Goal: Navigation & Orientation: Find specific page/section

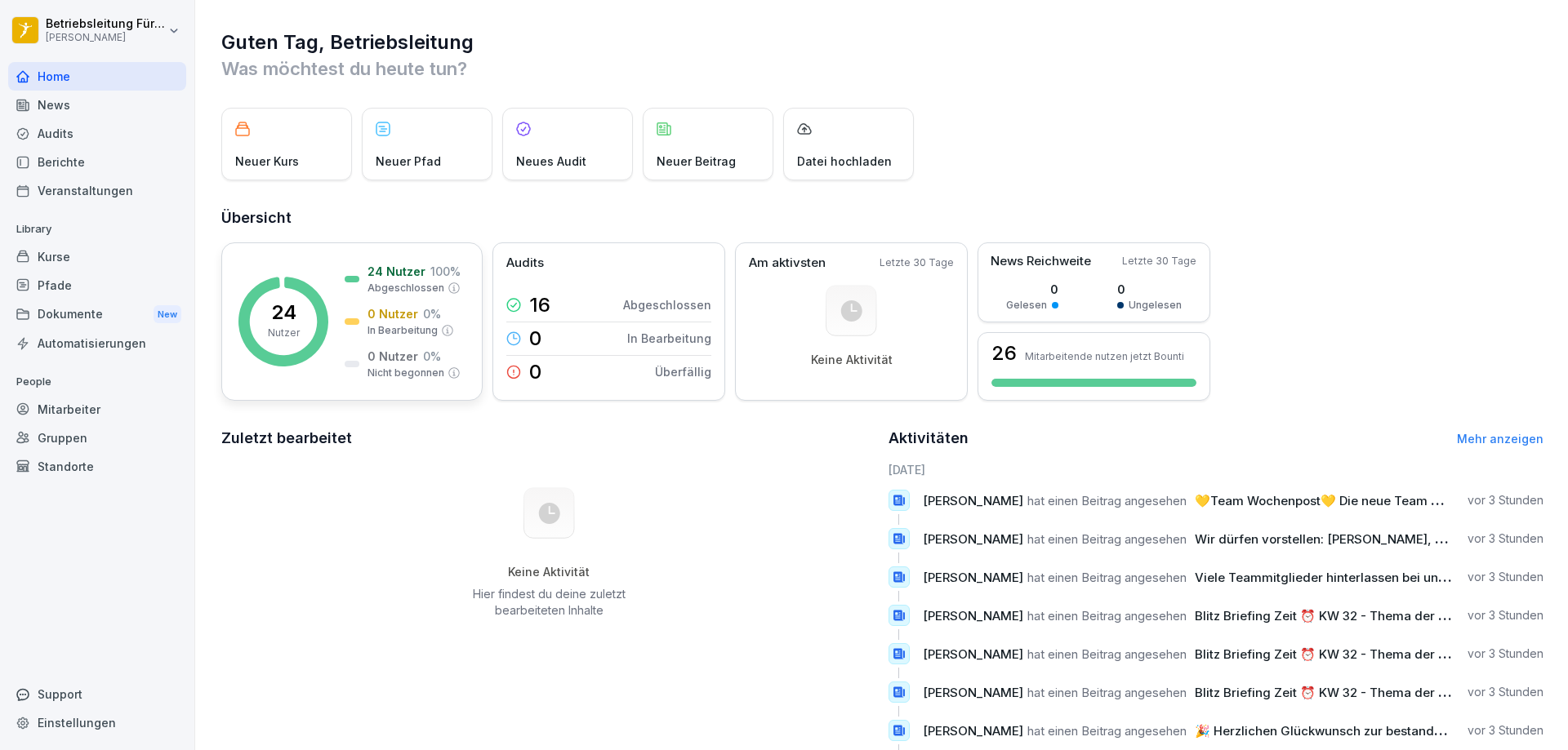
click at [267, 298] on rect at bounding box center [284, 322] width 90 height 90
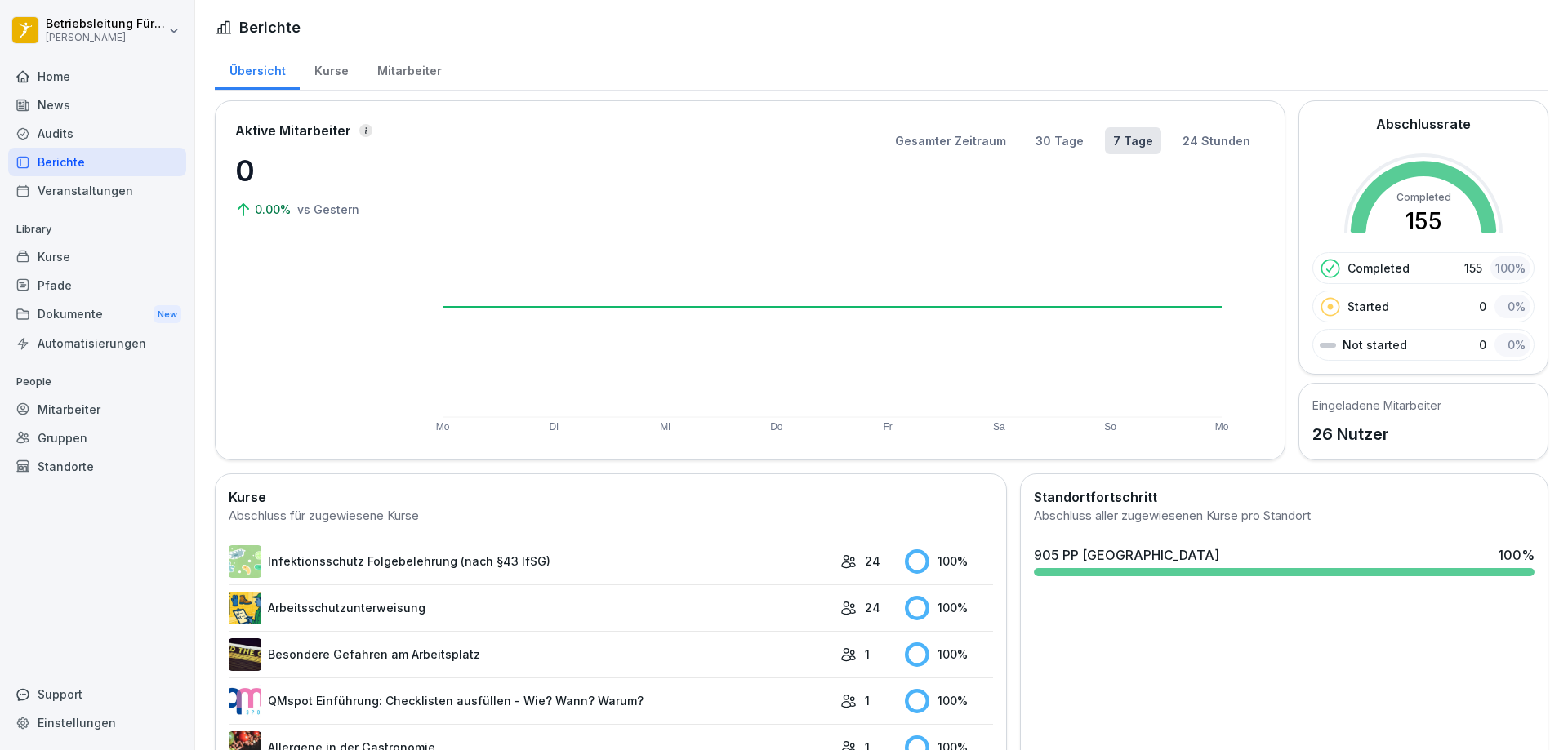
click at [356, 71] on div "Kurse" at bounding box center [331, 69] width 63 height 42
click at [396, 70] on div "Mitarbeiter" at bounding box center [409, 69] width 93 height 42
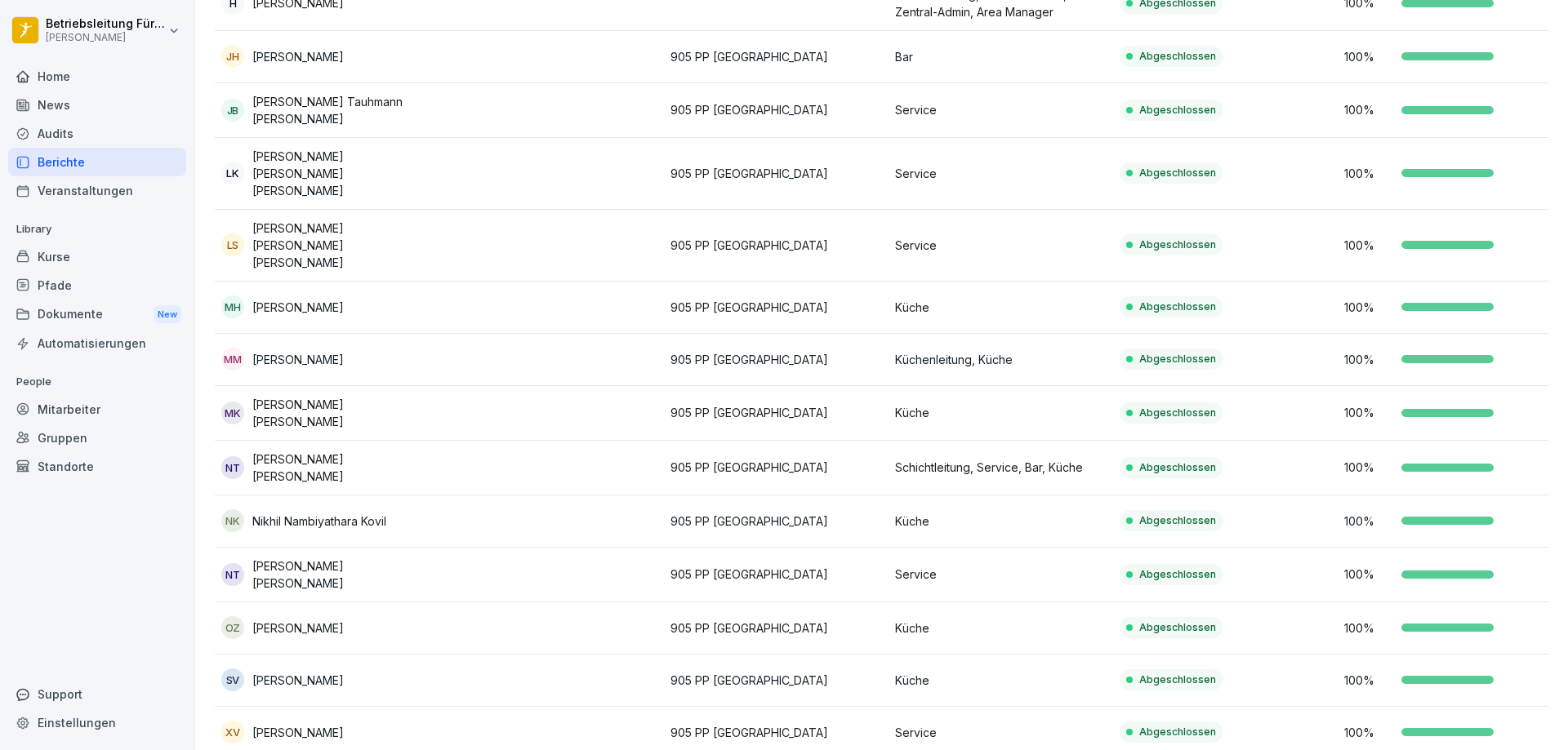
scroll to position [834, 0]
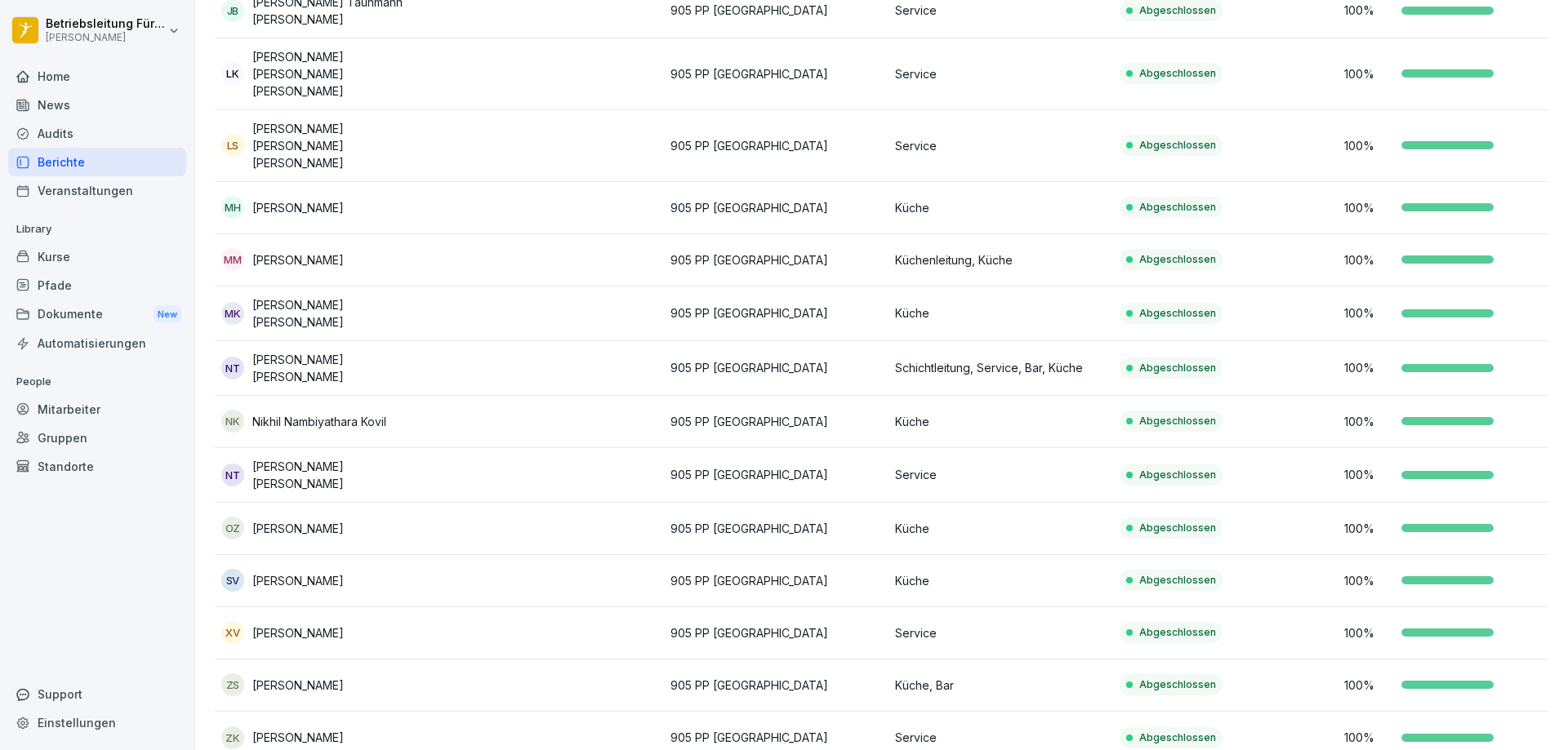
click at [67, 413] on div "Mitarbeiter" at bounding box center [97, 409] width 178 height 28
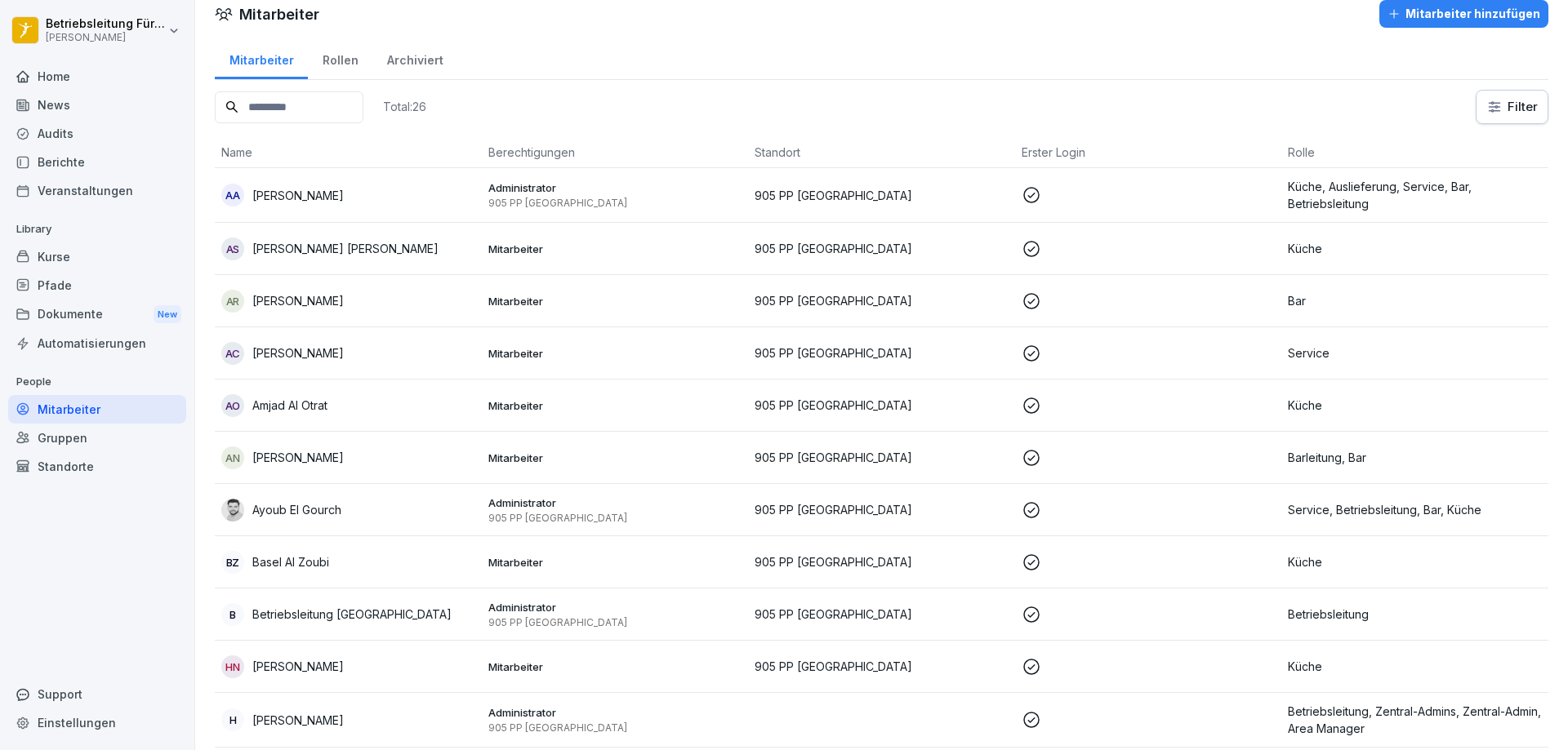
click at [393, 65] on div "Archiviert" at bounding box center [414, 58] width 85 height 42
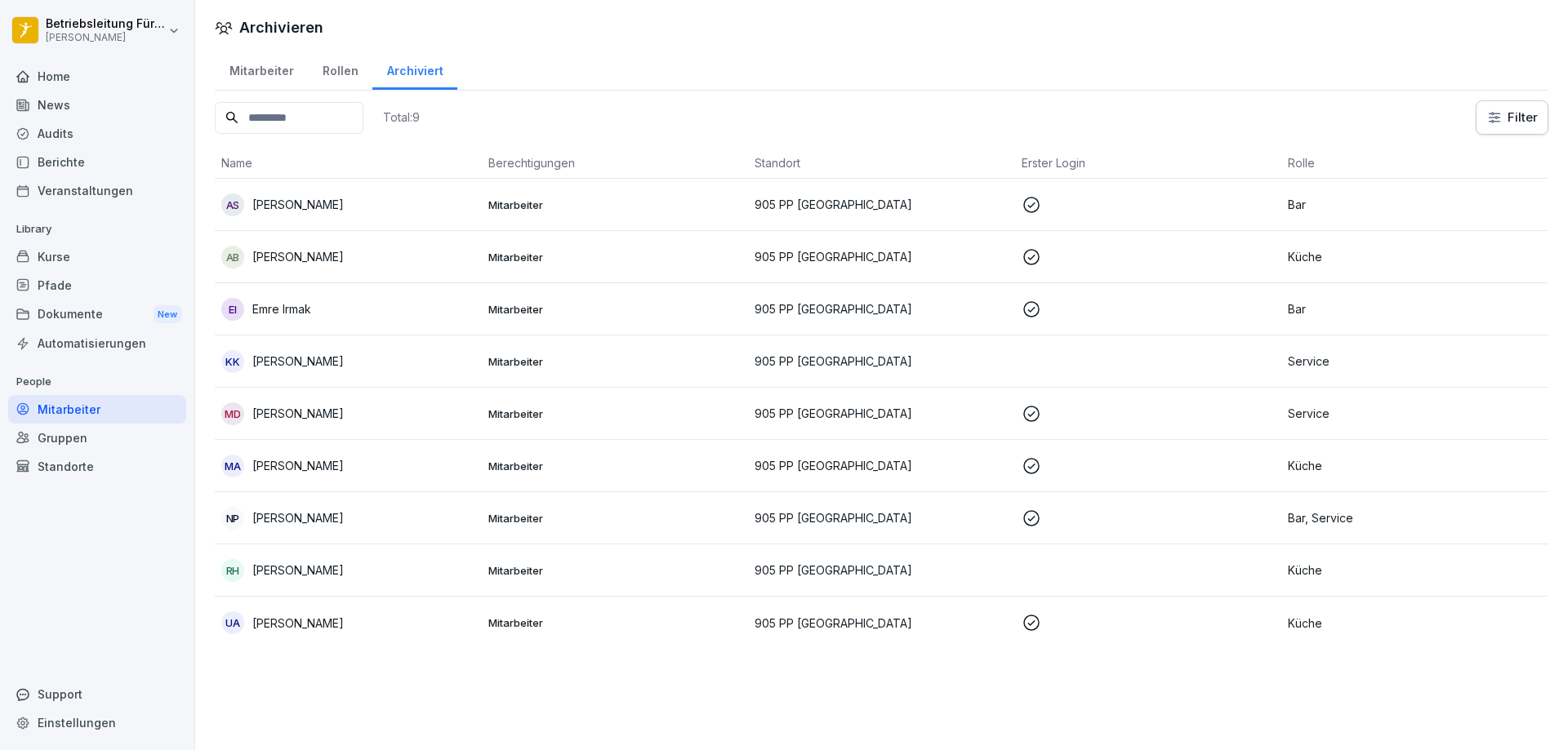
click at [307, 467] on p "[PERSON_NAME]" at bounding box center [298, 466] width 91 height 17
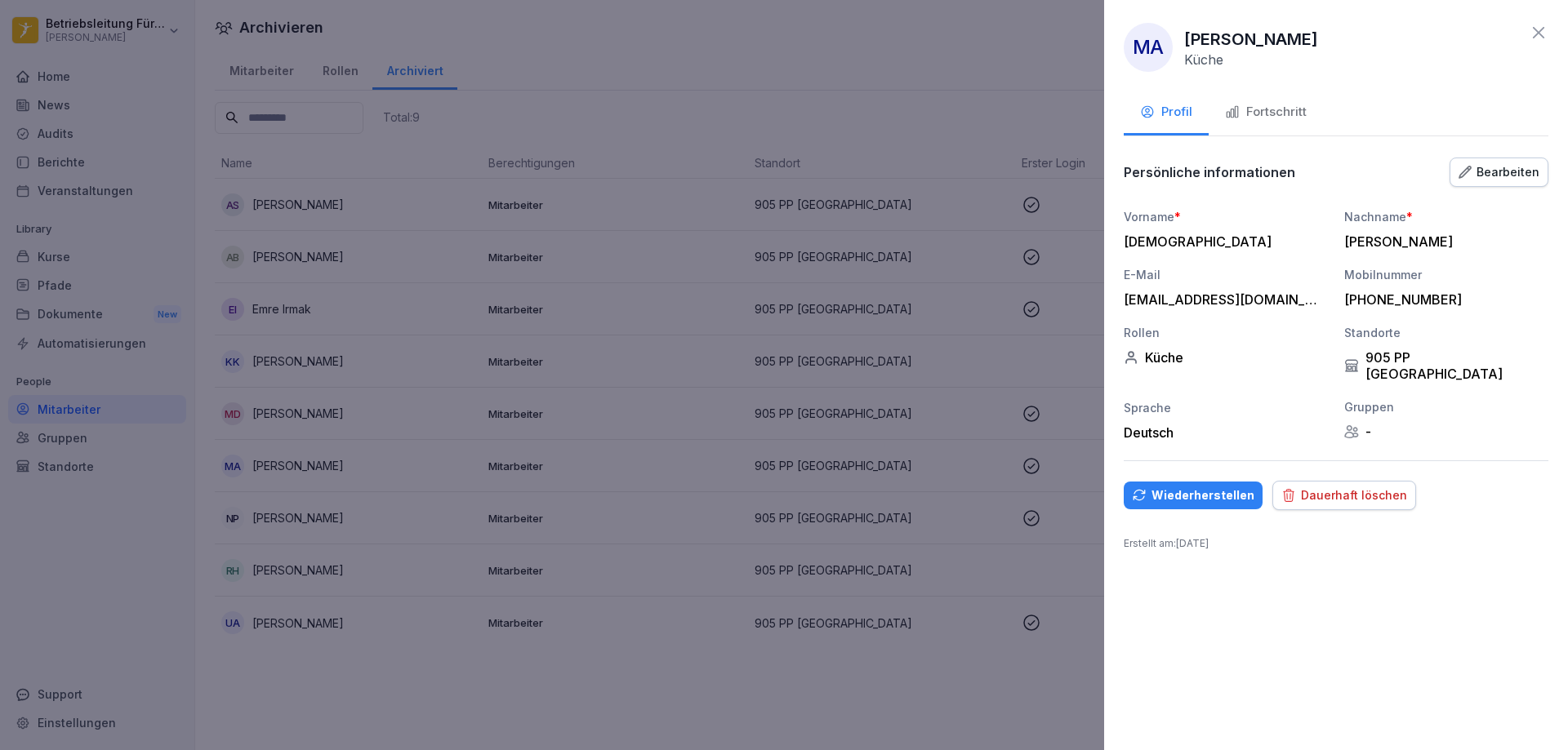
click at [936, 200] on div at bounding box center [784, 375] width 1568 height 750
